Goal: Information Seeking & Learning: Learn about a topic

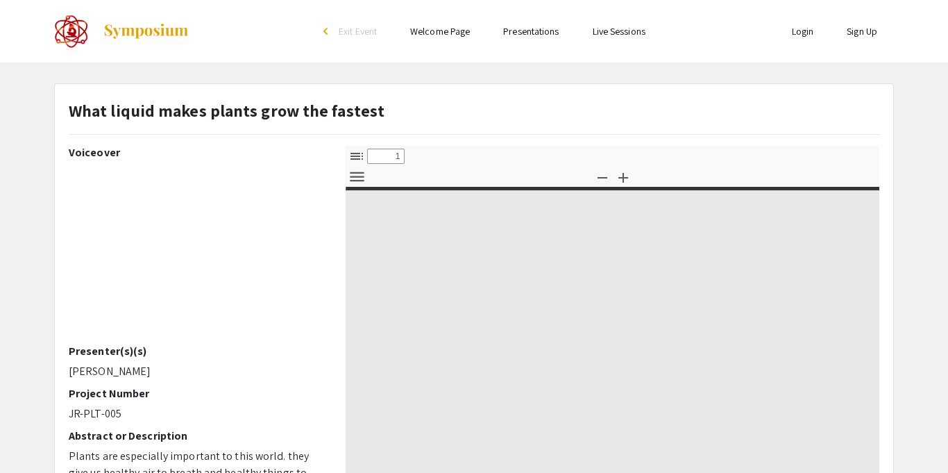
scroll to position [28, 0]
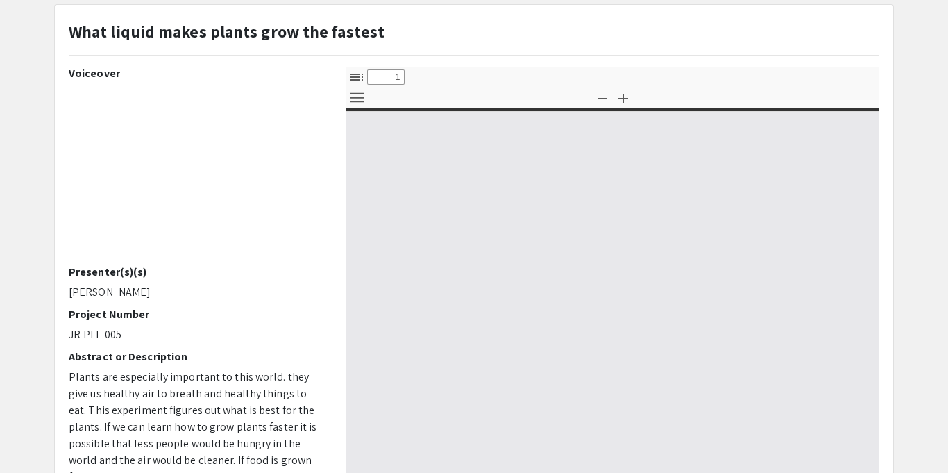
select select "custom"
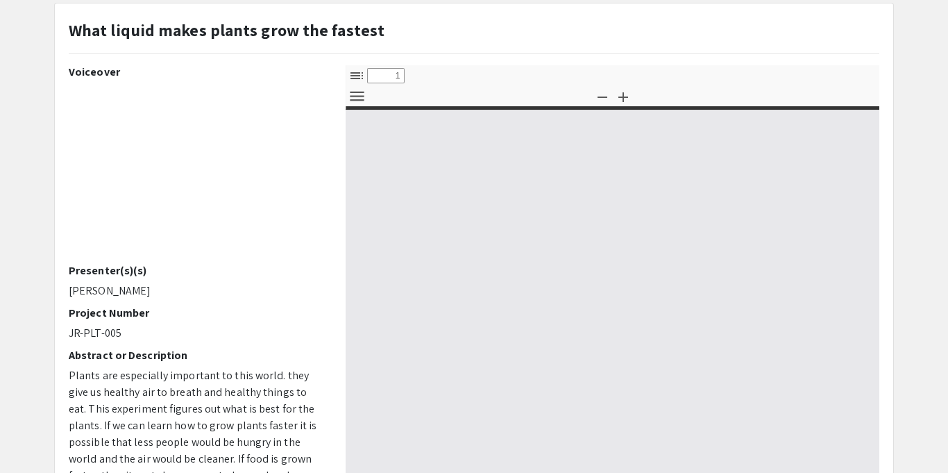
type input "0"
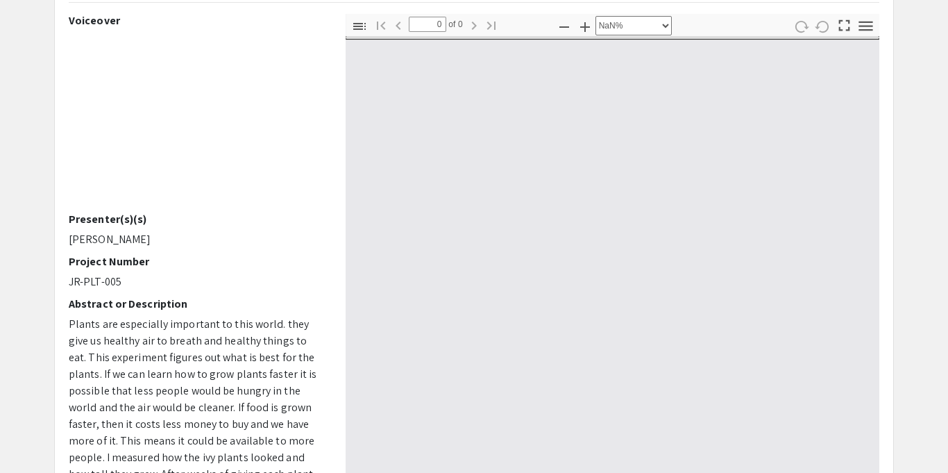
scroll to position [134, 0]
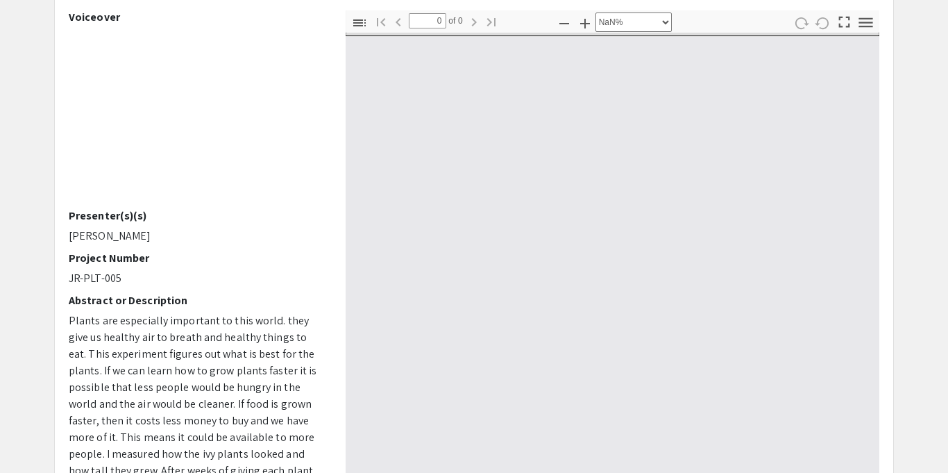
select select "auto"
type input "1"
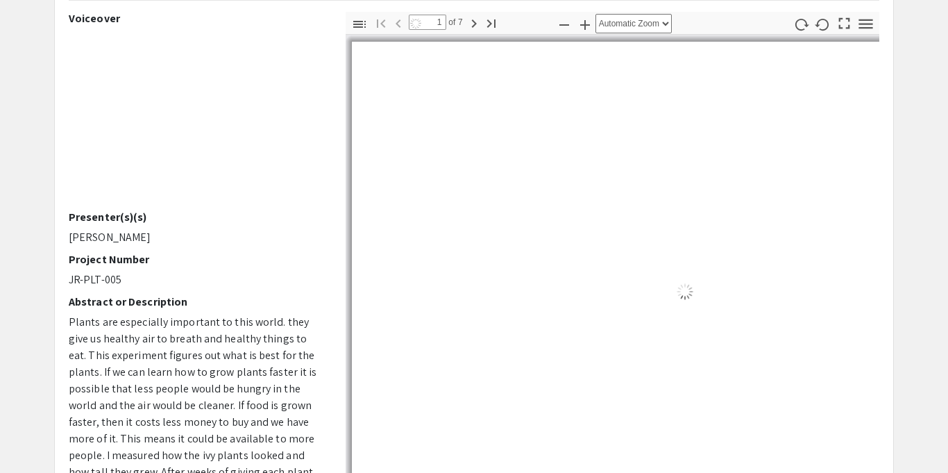
scroll to position [0, 0]
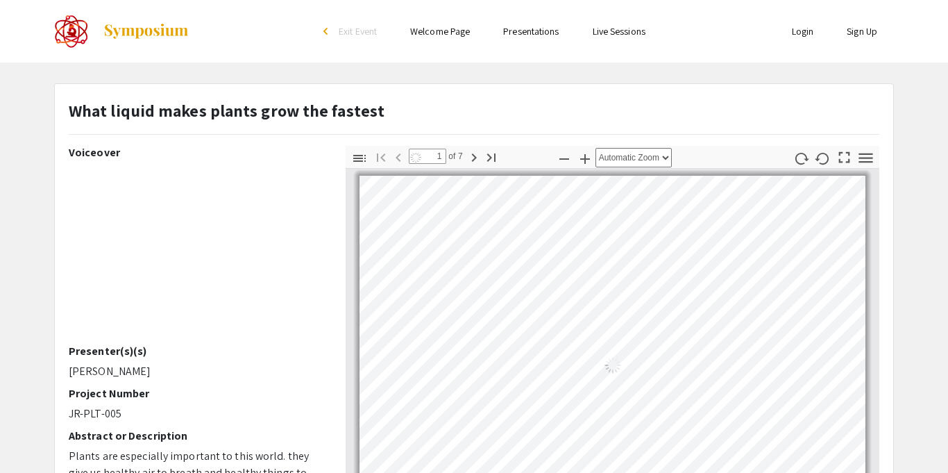
select select "auto"
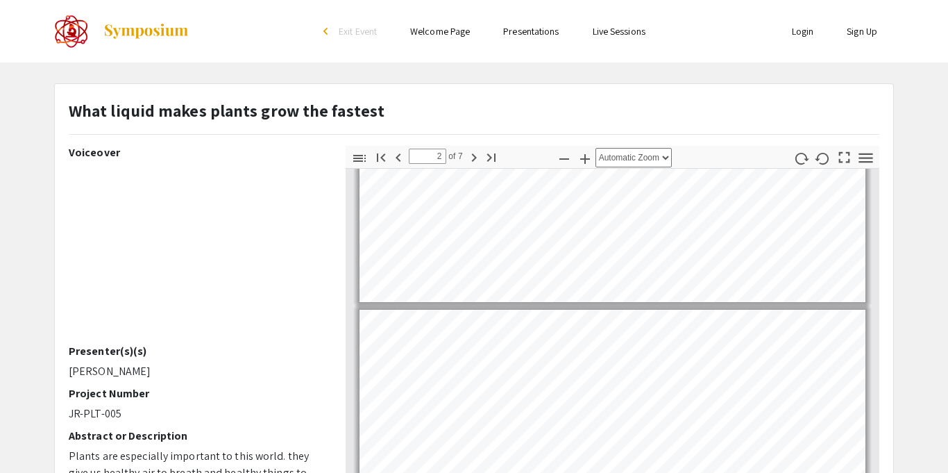
scroll to position [255, 0]
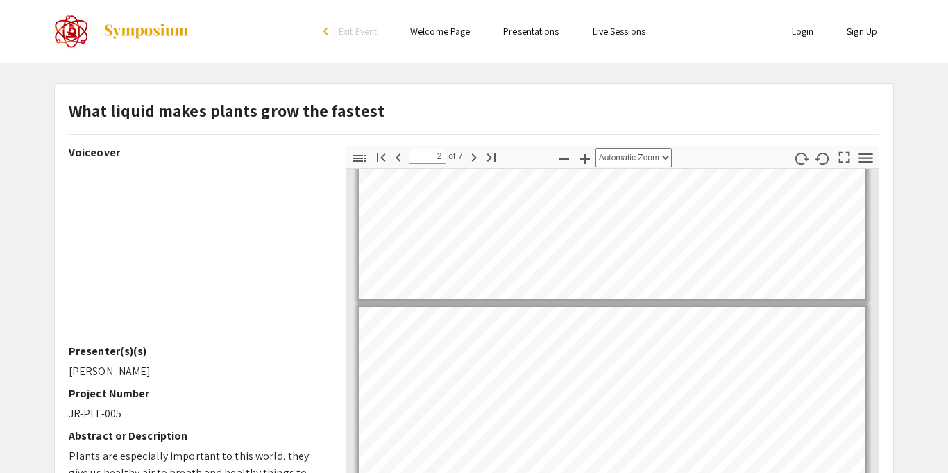
type input "1"
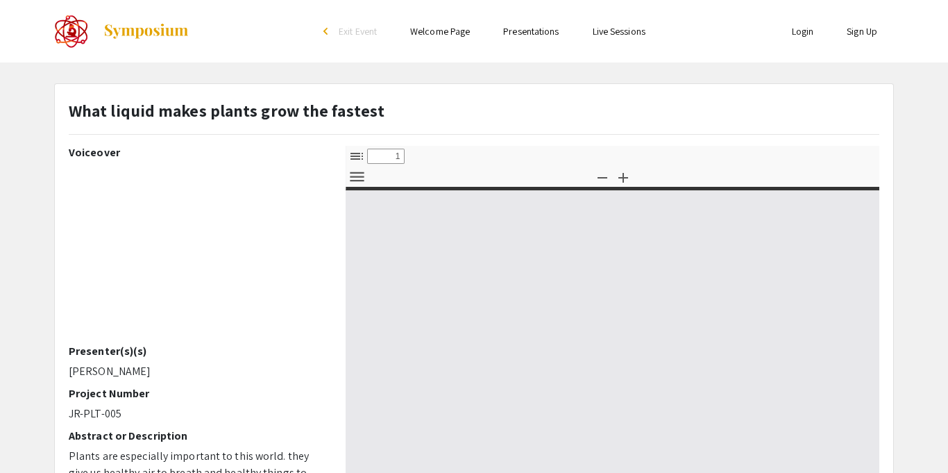
select select "custom"
type input "0"
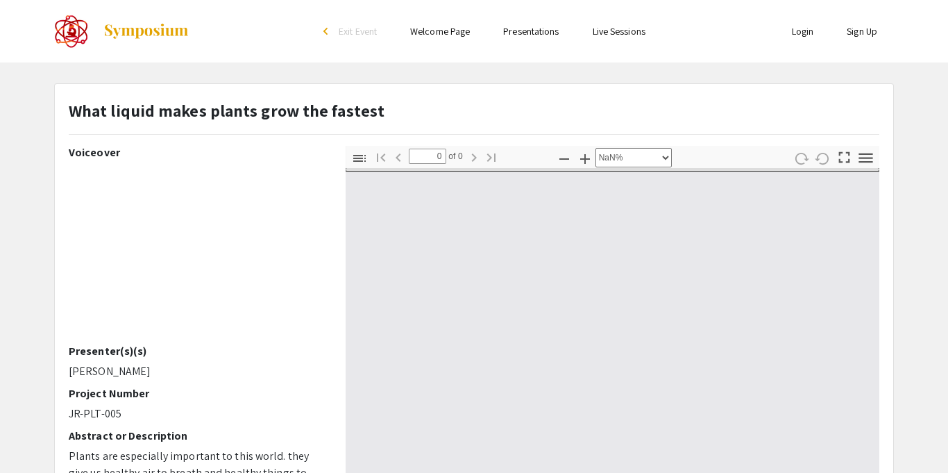
select select "auto"
type input "1"
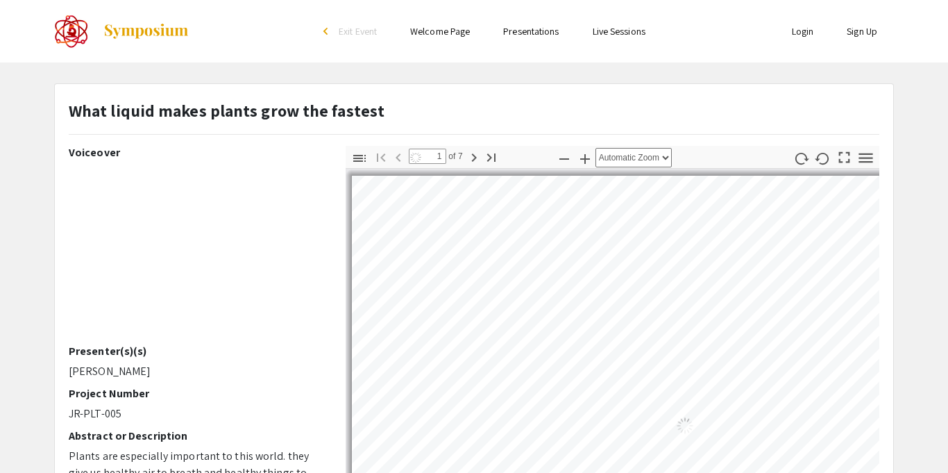
select select "auto"
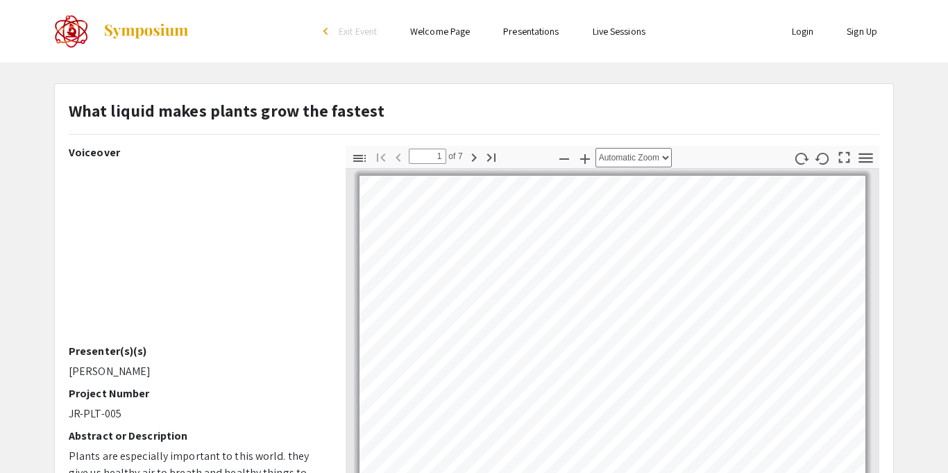
scroll to position [1, 0]
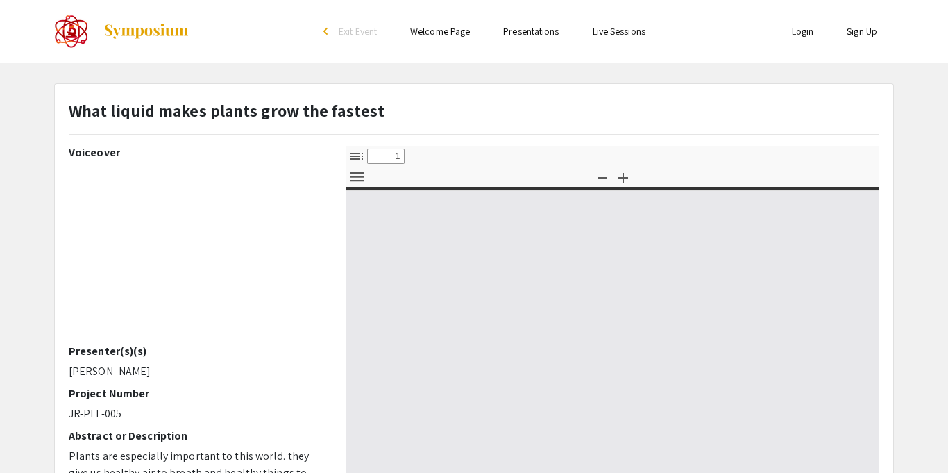
select select "custom"
type input "0"
select select "custom"
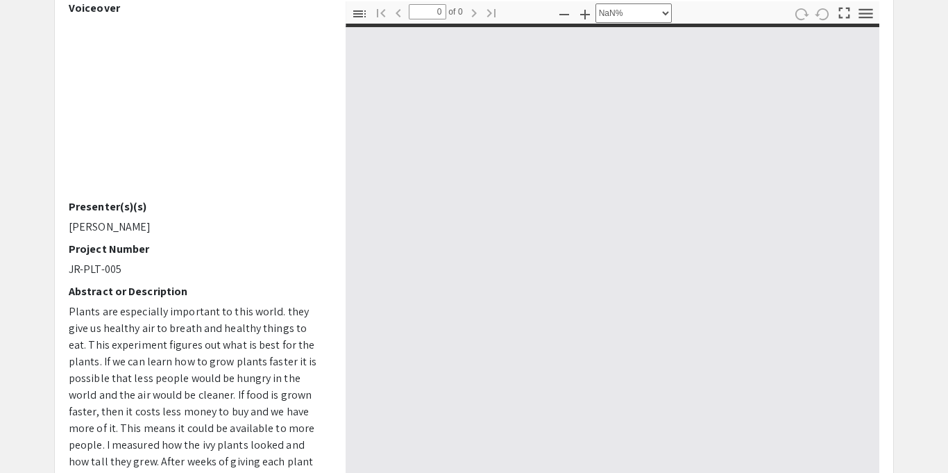
scroll to position [145, 0]
type input "1"
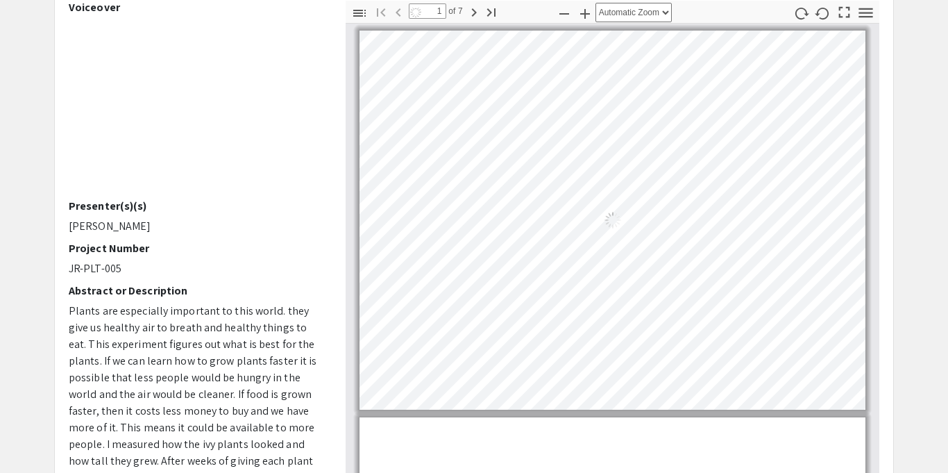
select select "auto"
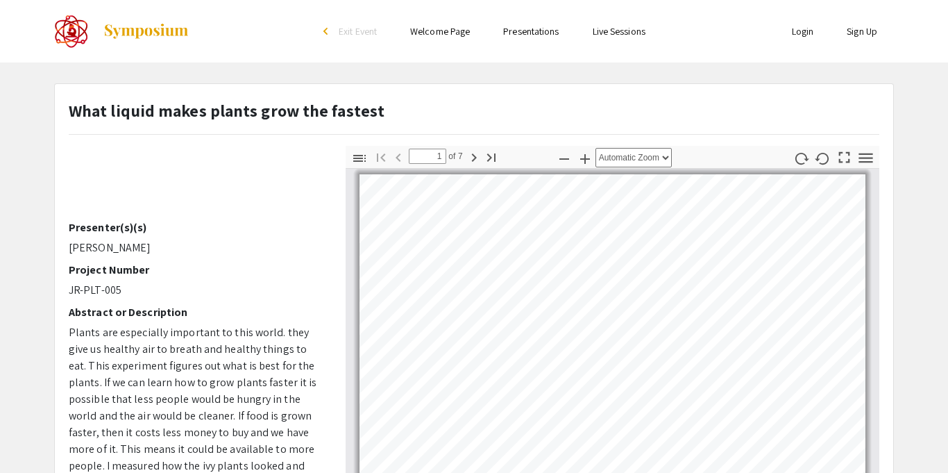
scroll to position [0, 0]
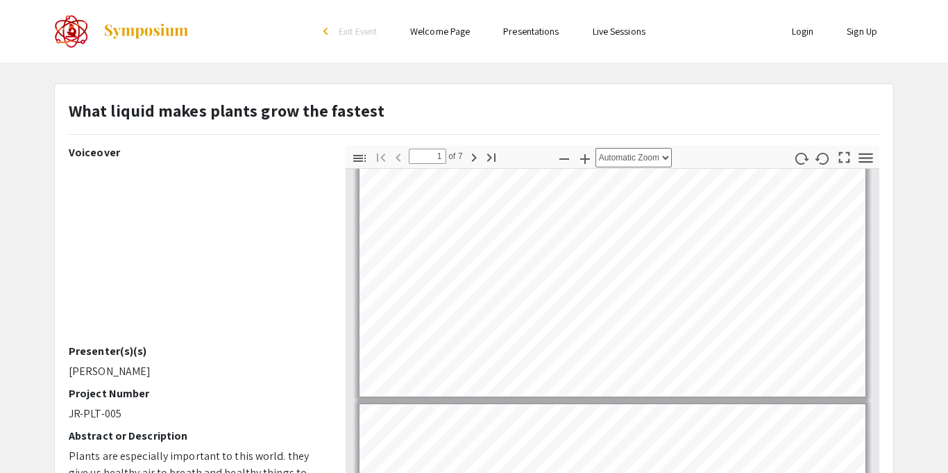
type input "2"
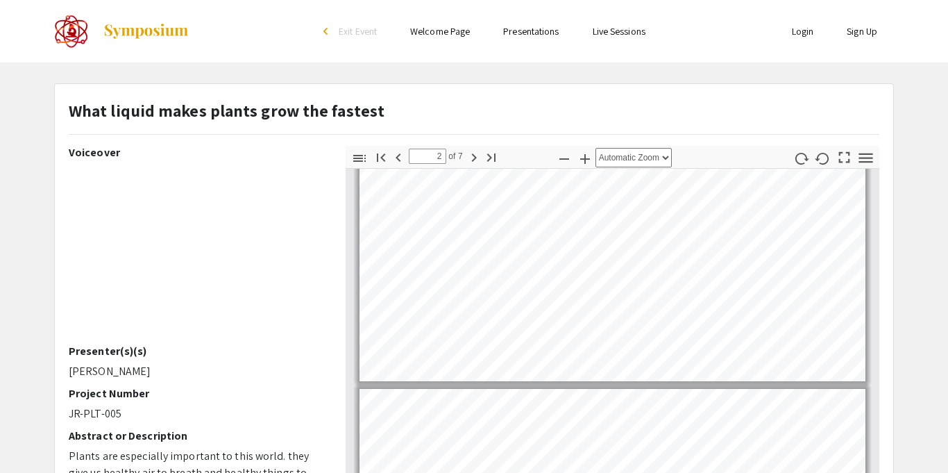
scroll to position [178, 0]
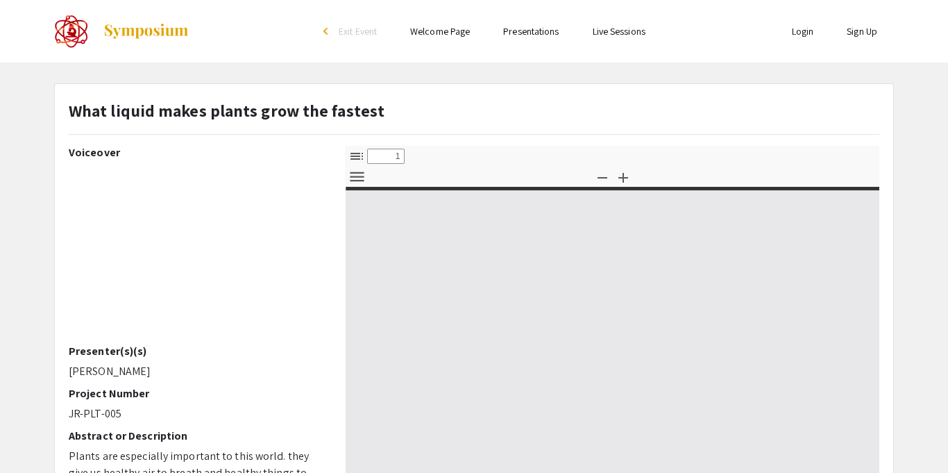
select select "custom"
type input "0"
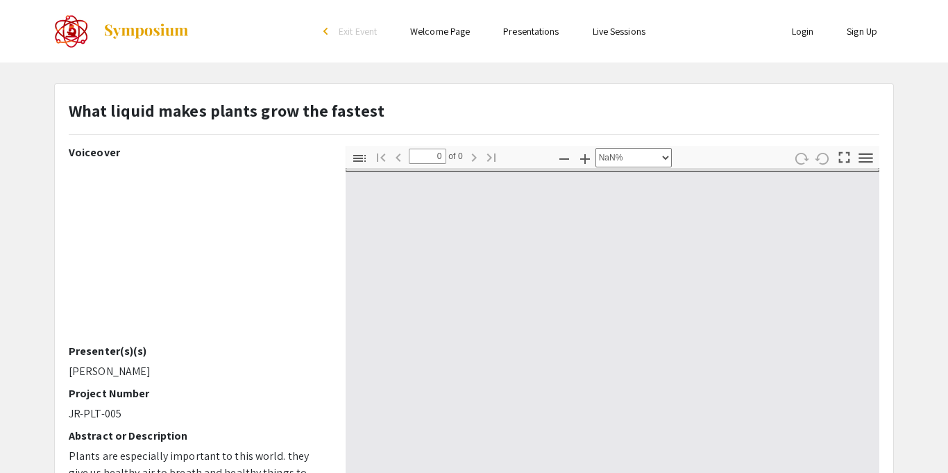
select select "auto"
type input "1"
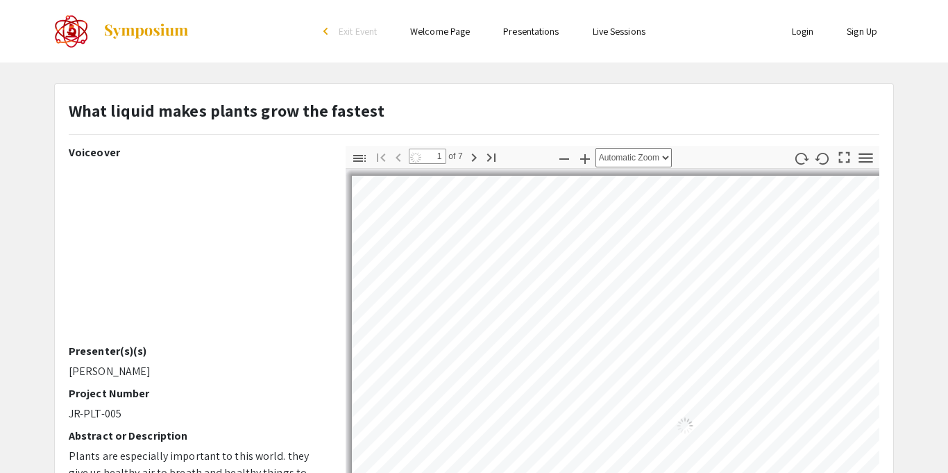
select select "auto"
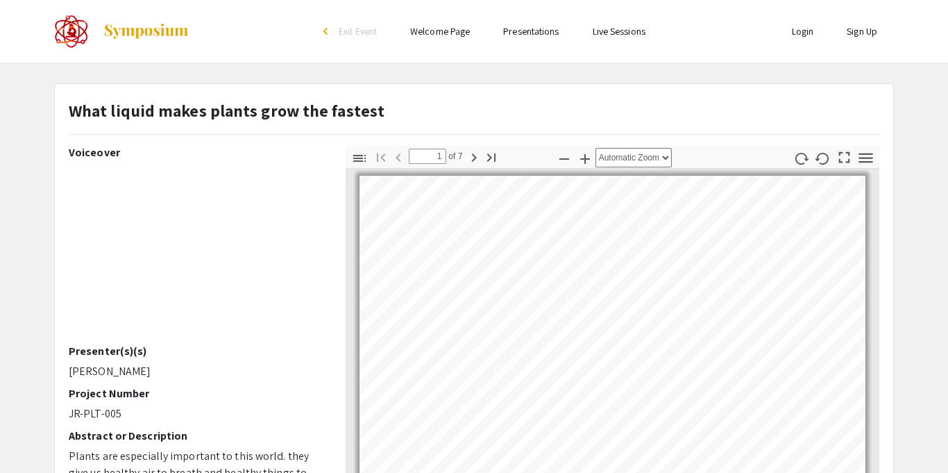
scroll to position [1, 0]
